Goal: Check status: Check status

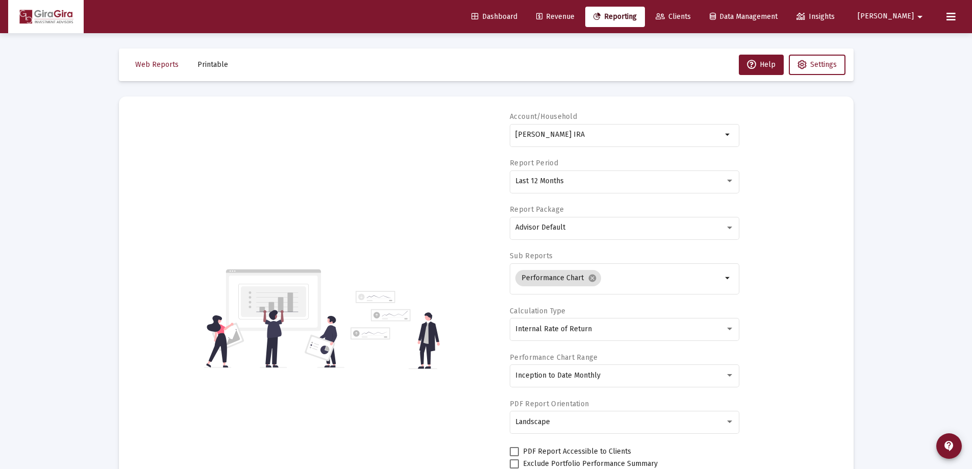
select select "View all"
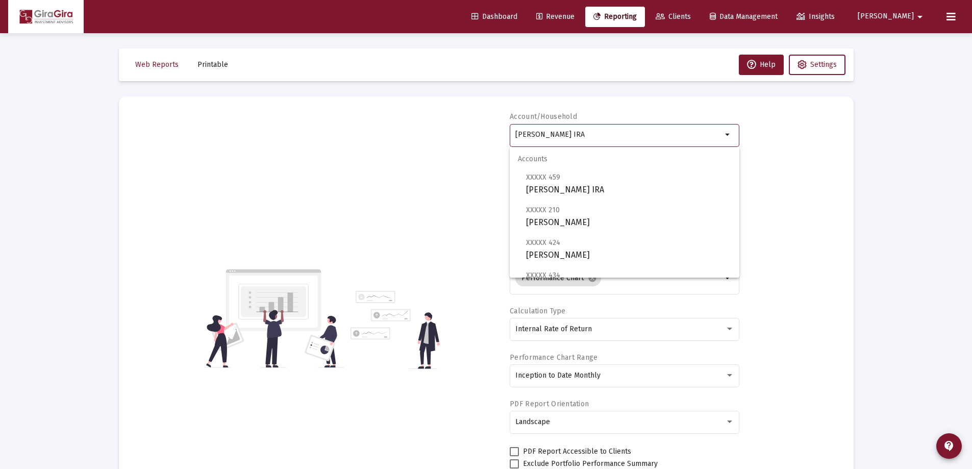
drag, startPoint x: 517, startPoint y: 131, endPoint x: 800, endPoint y: 144, distance: 283.1
click at [789, 145] on div "Account/Household [PERSON_NAME] IRA arrow_drop_down Report Period Last 12 Month…" at bounding box center [486, 318] width 704 height 413
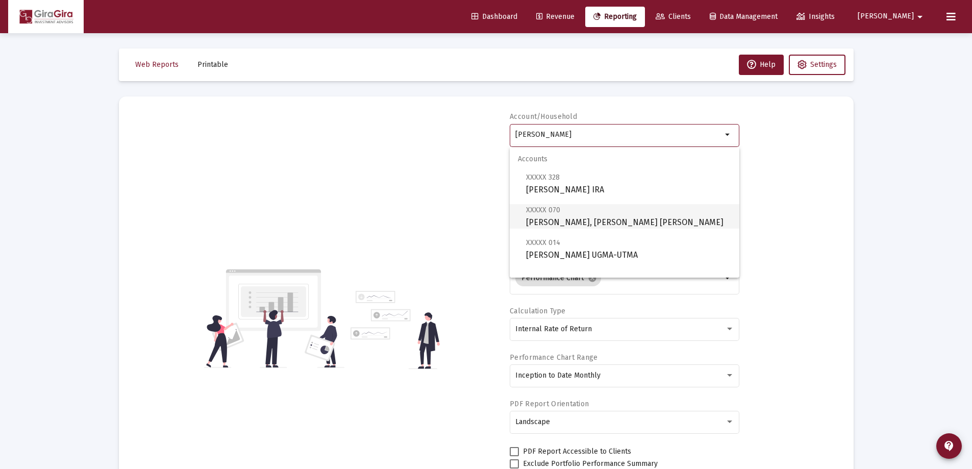
click at [570, 217] on span "XXXXX 070 [PERSON_NAME], [PERSON_NAME] IRA" at bounding box center [628, 216] width 205 height 25
type input "[PERSON_NAME], [PERSON_NAME] [PERSON_NAME]"
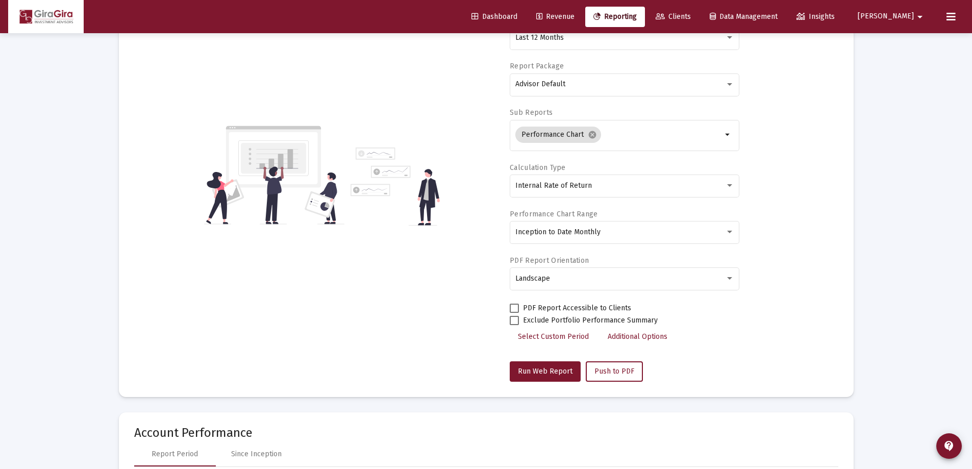
scroll to position [153, 0]
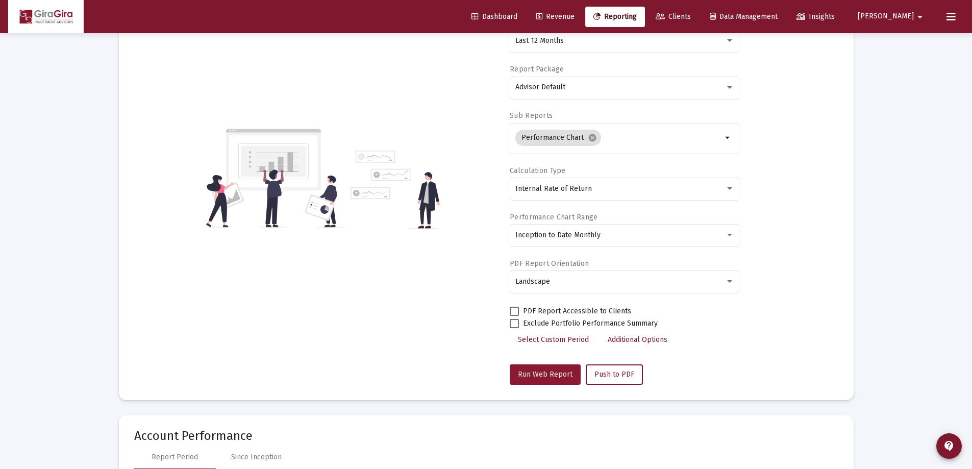
click at [538, 371] on span "Run Web Report" at bounding box center [545, 374] width 55 height 9
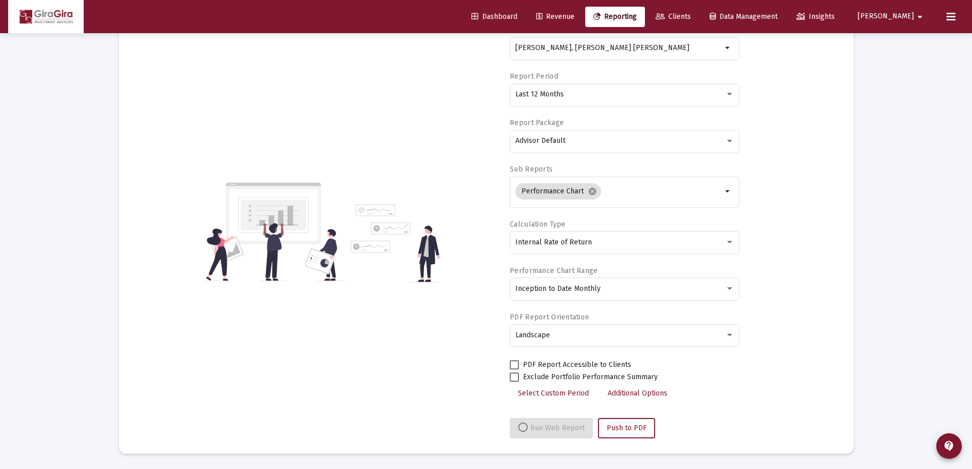
scroll to position [140, 0]
select select "View all"
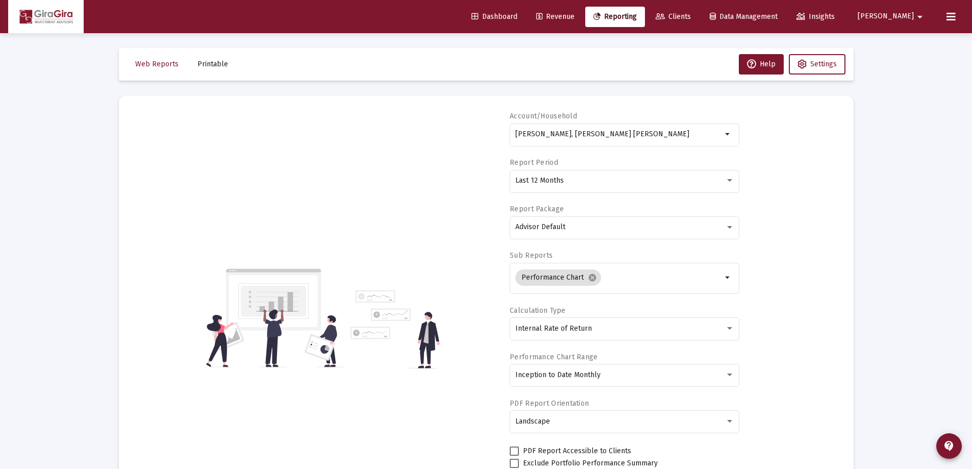
scroll to position [0, 0]
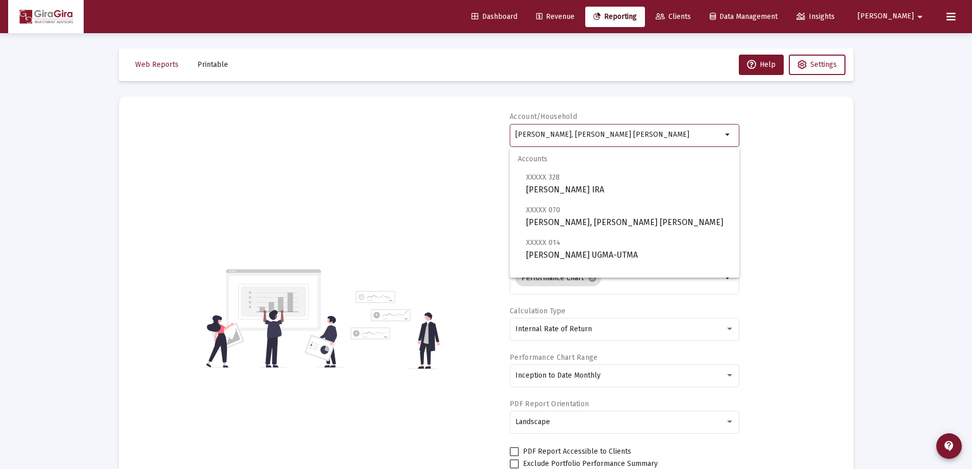
drag, startPoint x: 516, startPoint y: 132, endPoint x: 752, endPoint y: 109, distance: 238.0
click at [753, 110] on mat-card "Account/[PERSON_NAME], [PERSON_NAME] IRA arrow_drop_down Report Period Last 12 …" at bounding box center [486, 318] width 735 height 444
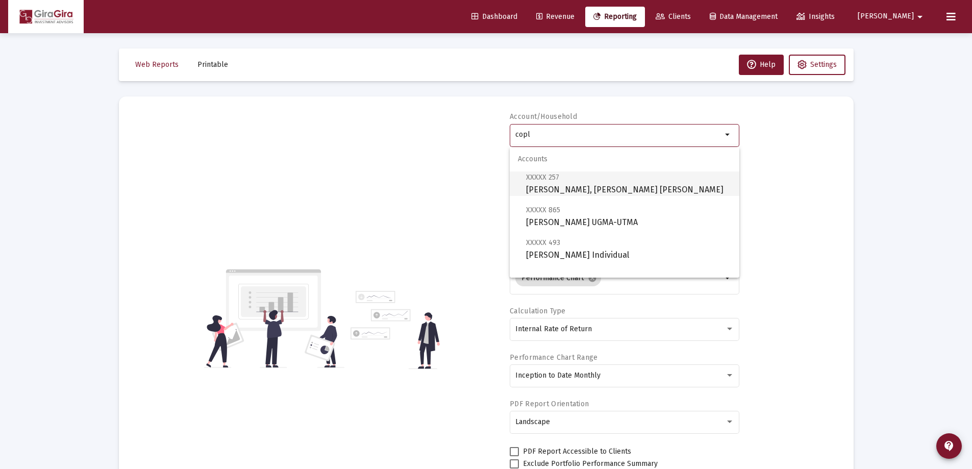
click at [541, 181] on span "XXXXX 257" at bounding box center [542, 177] width 33 height 9
type input "[PERSON_NAME], [PERSON_NAME] [PERSON_NAME]"
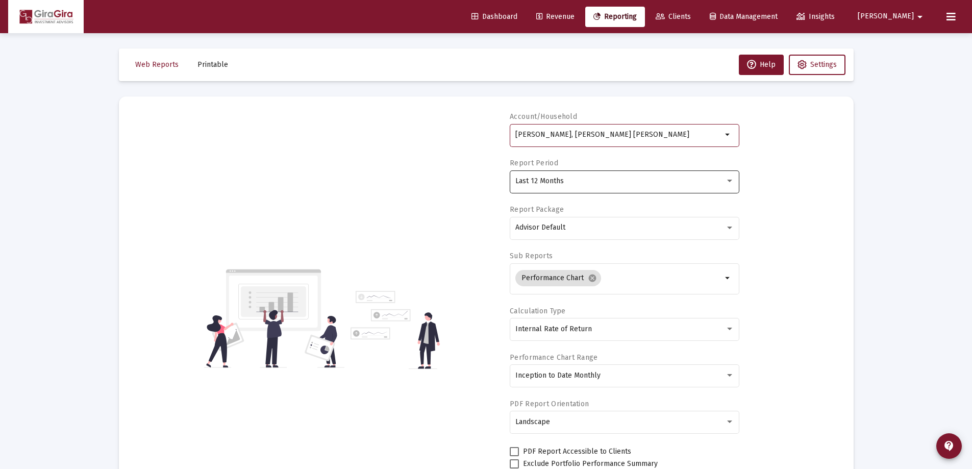
click at [549, 176] on div "Last 12 Months" at bounding box center [625, 180] width 219 height 25
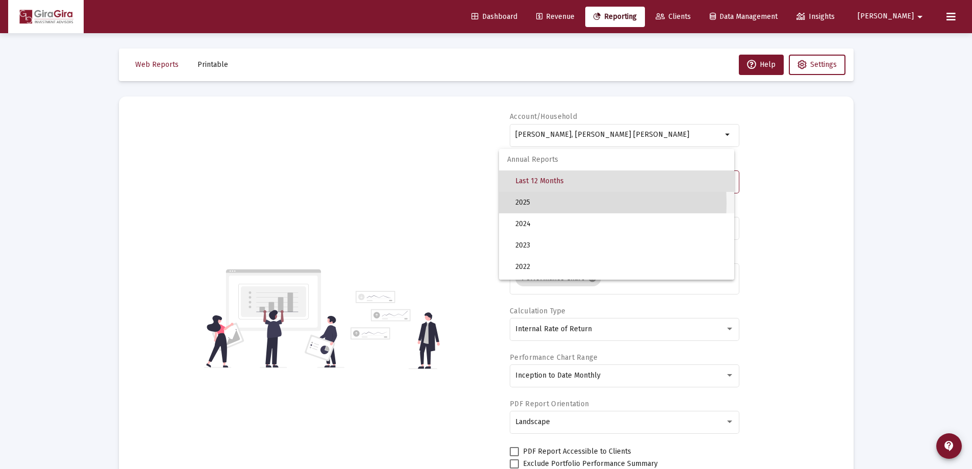
click at [524, 203] on span "2025" at bounding box center [621, 202] width 211 height 21
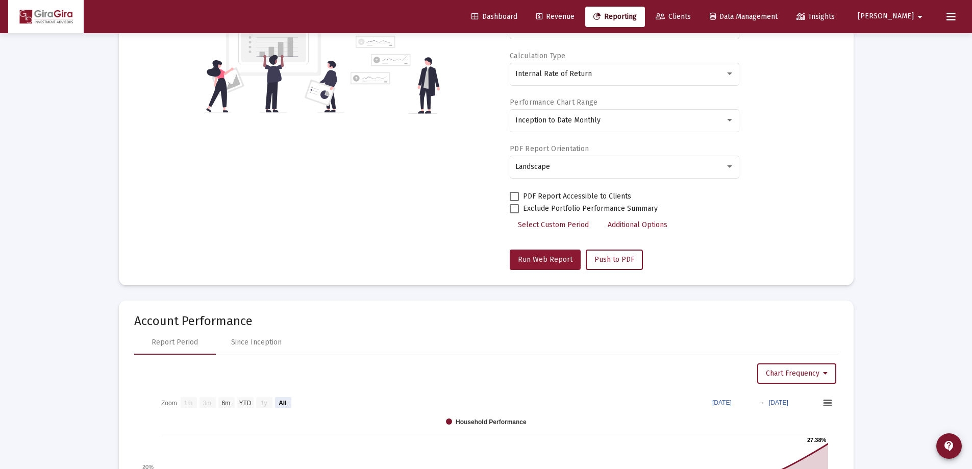
click at [543, 256] on span "Run Web Report" at bounding box center [545, 259] width 55 height 9
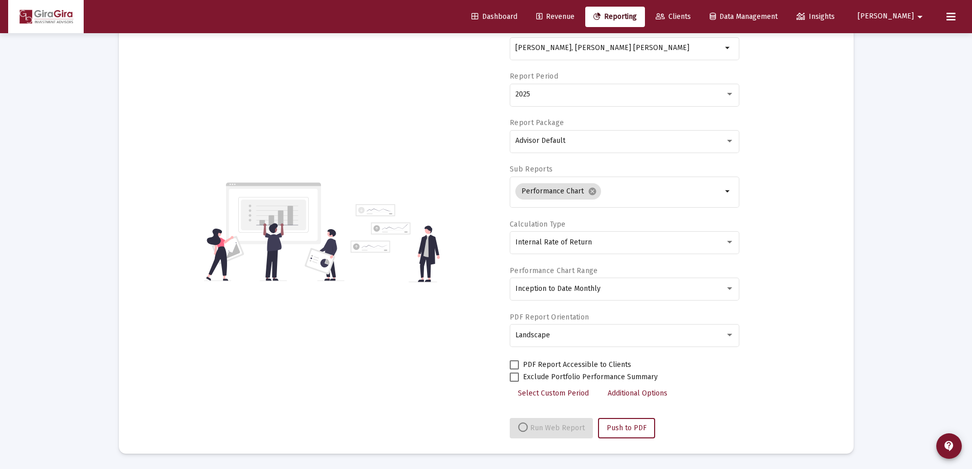
select select "View all"
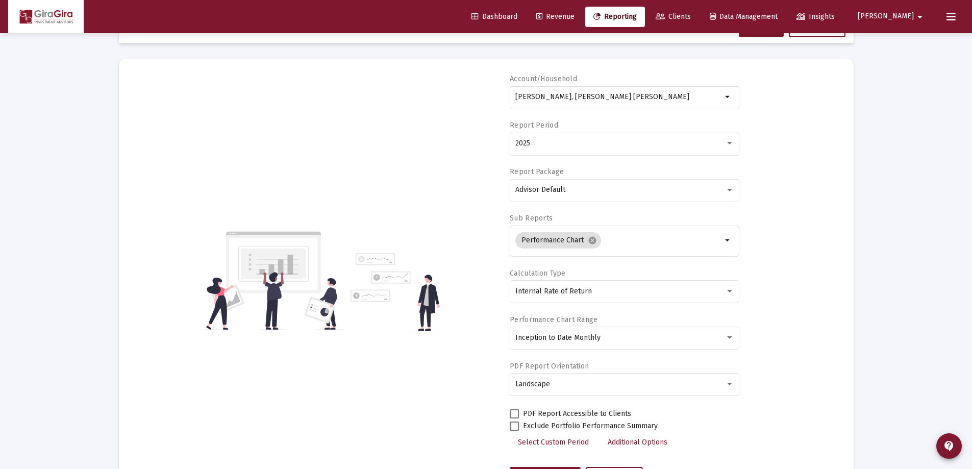
scroll to position [0, 0]
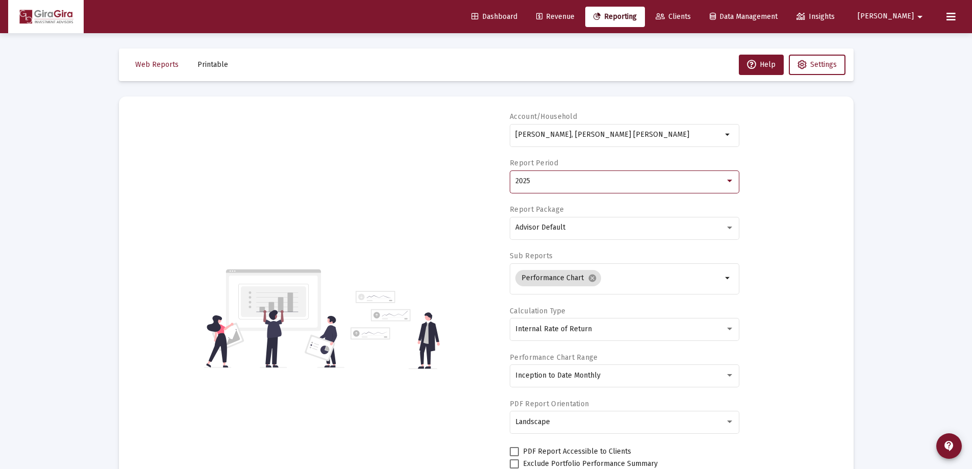
click at [530, 182] on span "2025" at bounding box center [523, 181] width 15 height 9
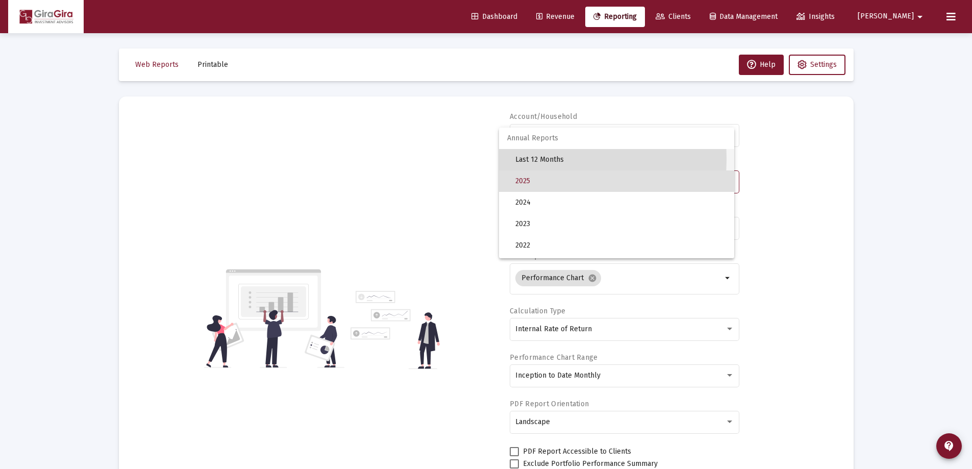
click at [526, 159] on span "Last 12 Months" at bounding box center [621, 159] width 211 height 21
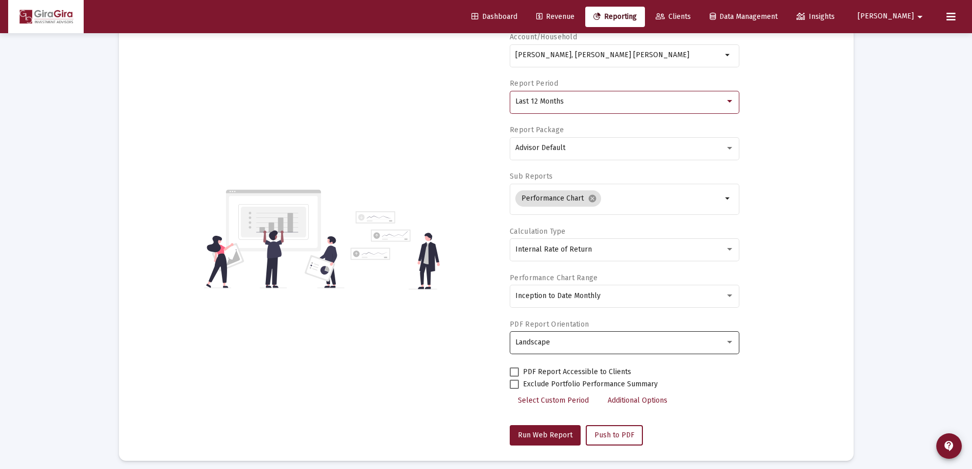
scroll to position [153, 0]
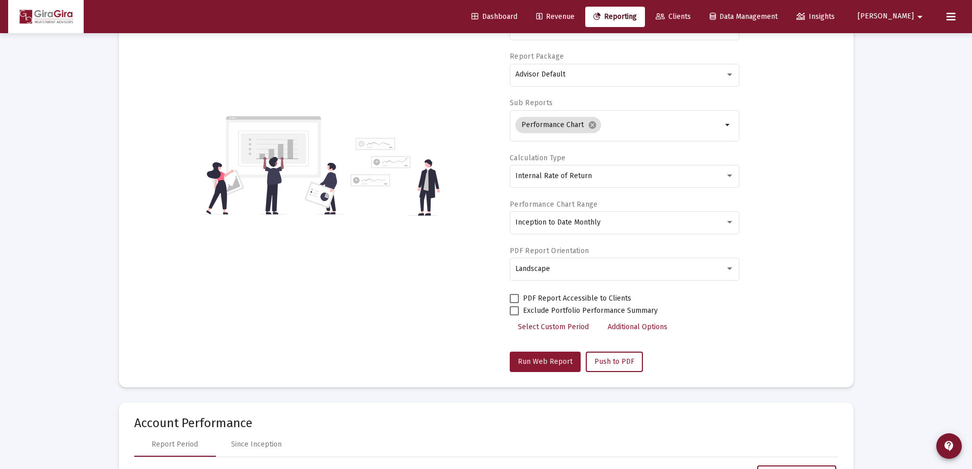
click at [551, 357] on button "Run Web Report" at bounding box center [545, 362] width 71 height 20
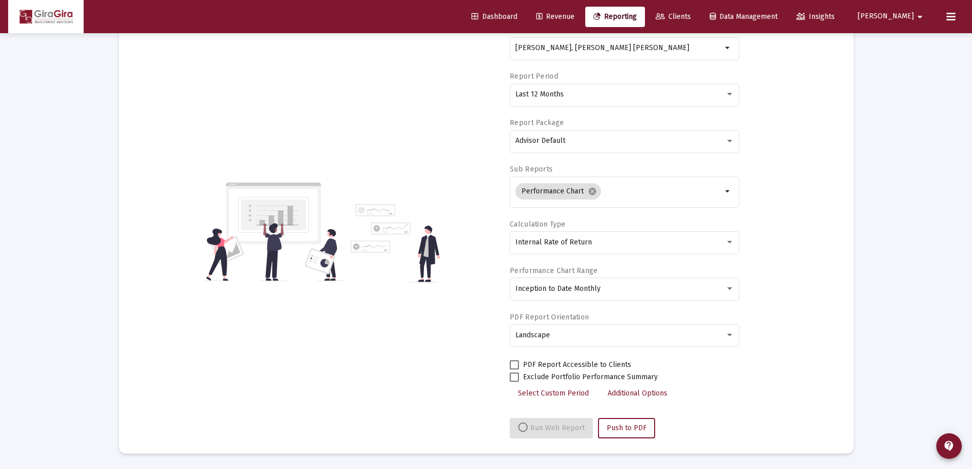
select select "View all"
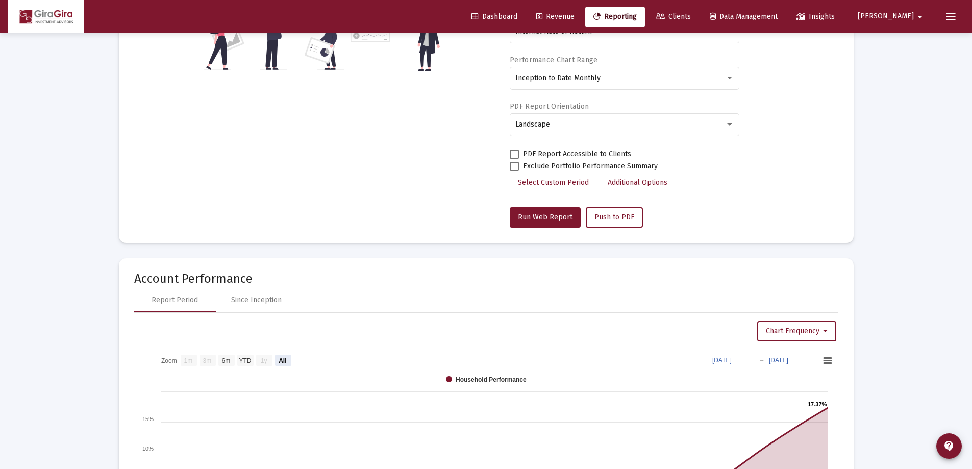
scroll to position [306, 0]
